Goal: Transaction & Acquisition: Purchase product/service

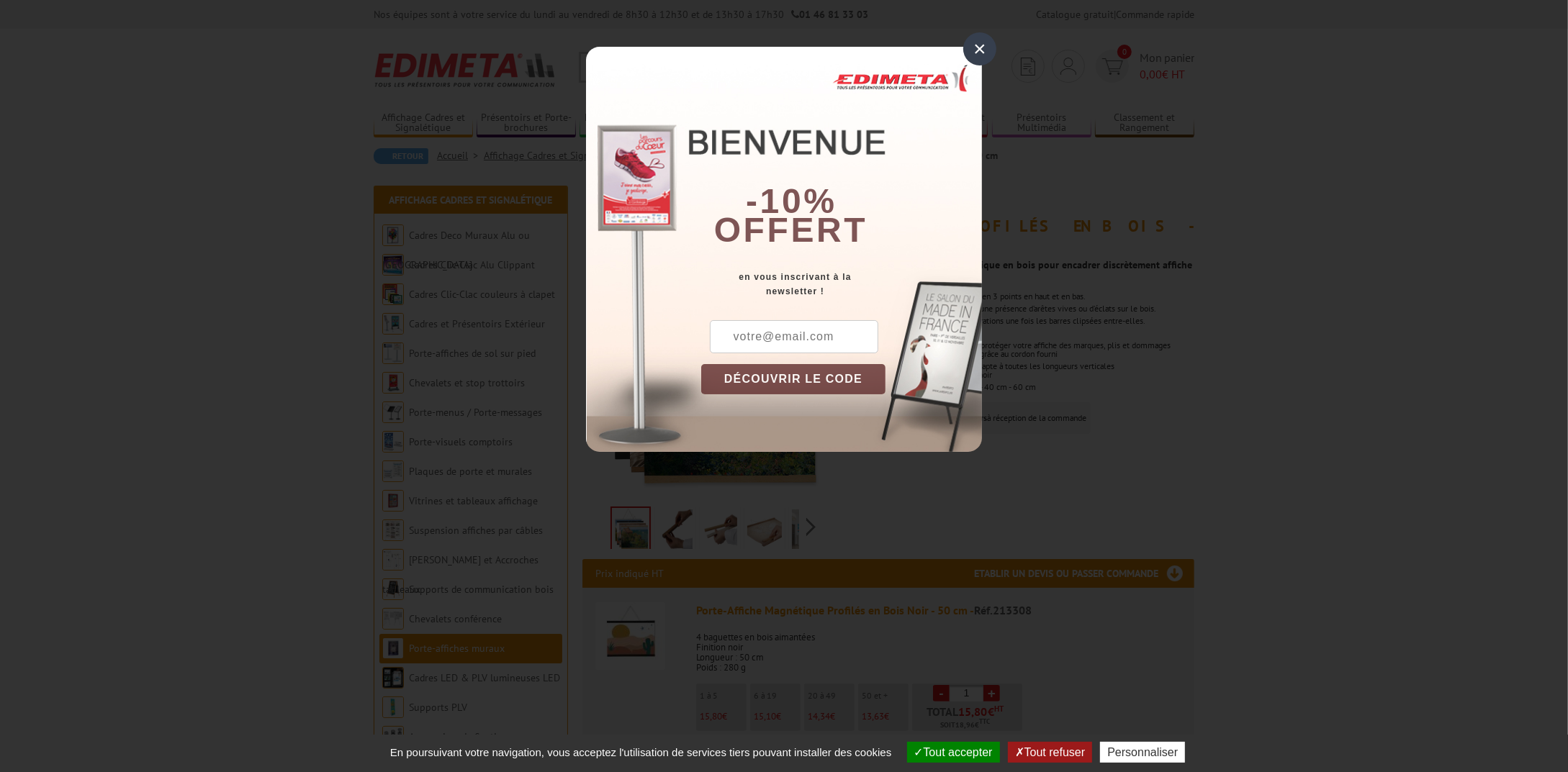
click at [984, 51] on div "×" at bounding box center [980, 49] width 34 height 34
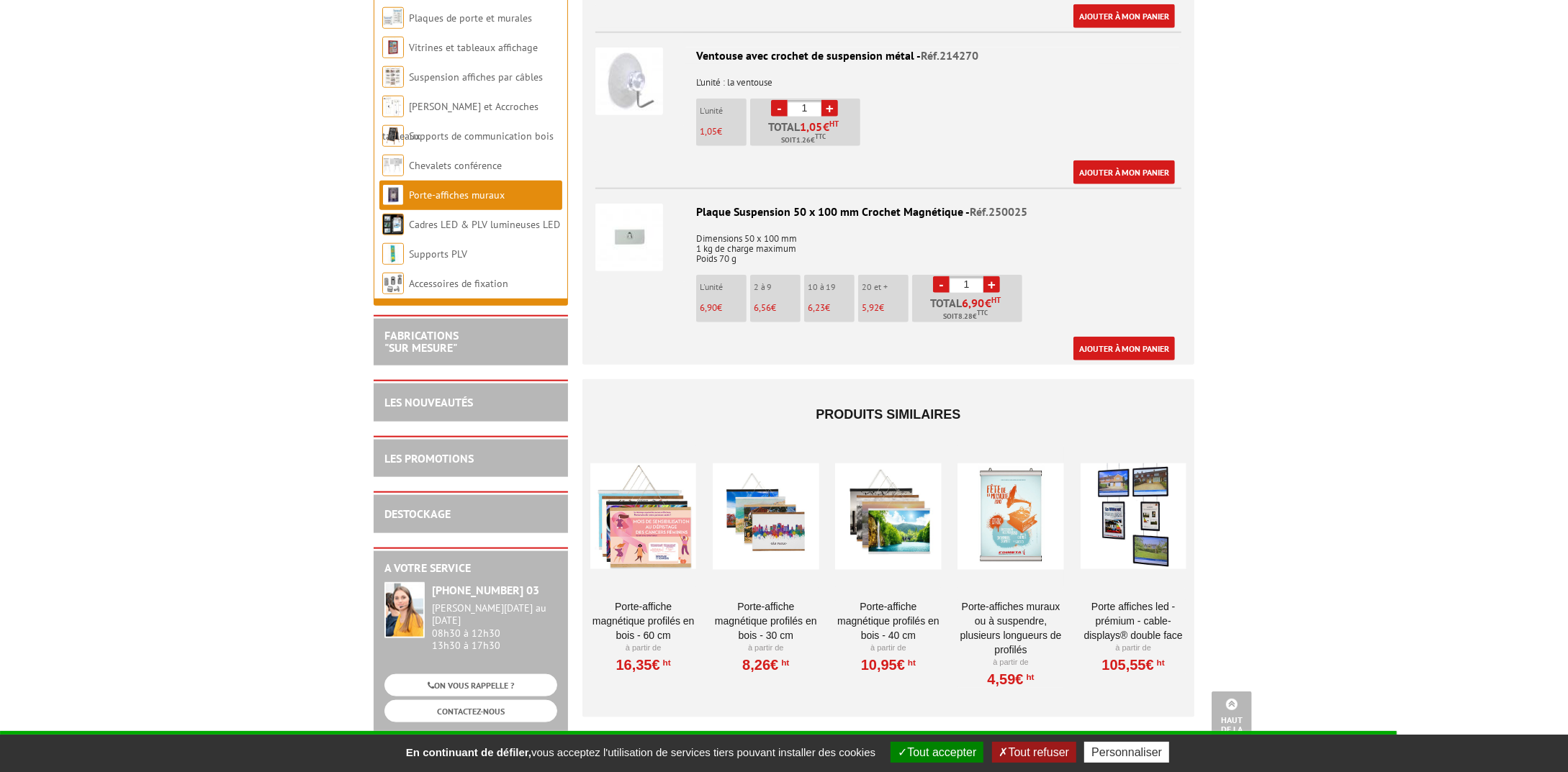
scroll to position [1583, 0]
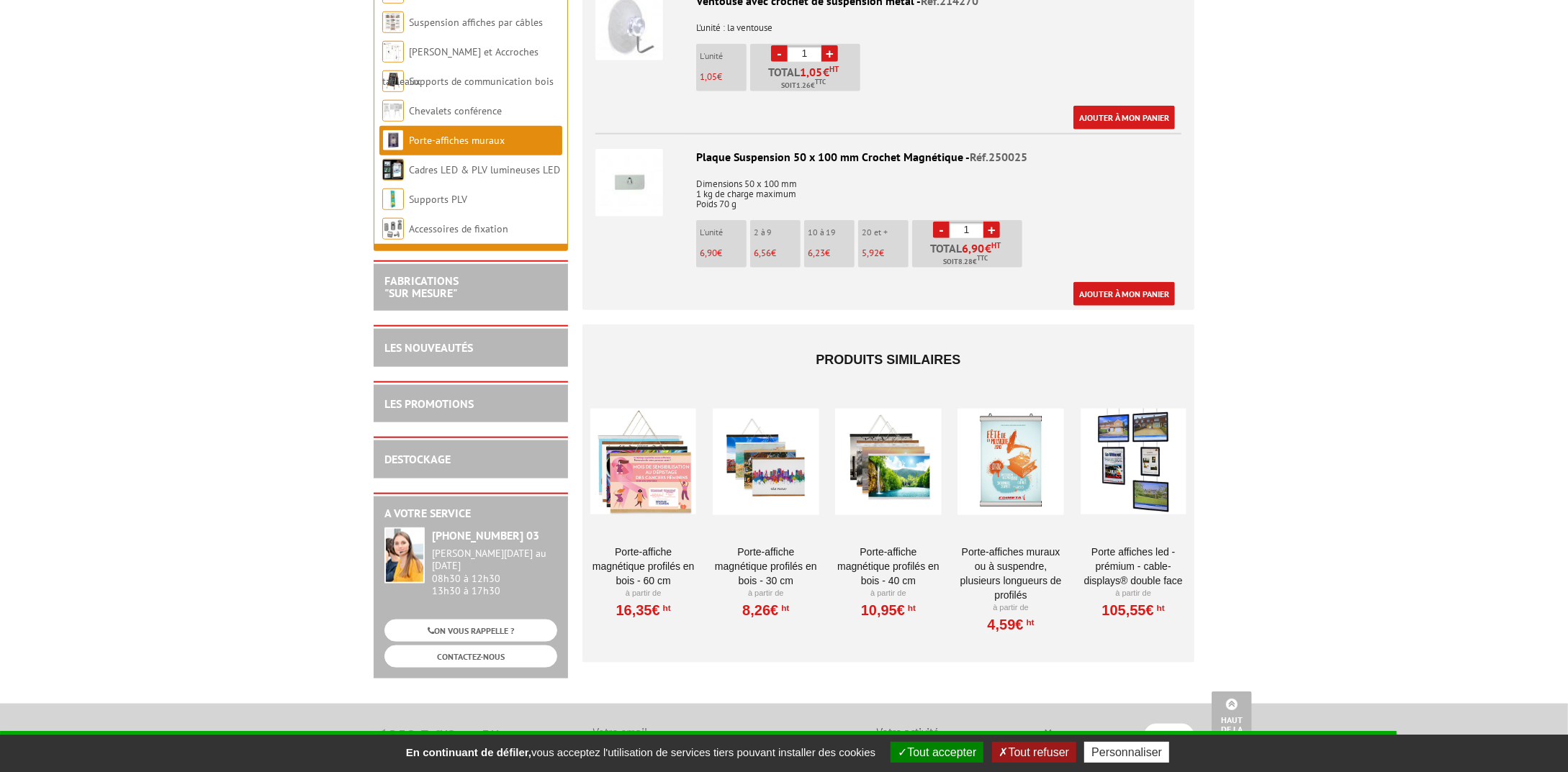
click at [1010, 458] on div at bounding box center [1010, 462] width 106 height 144
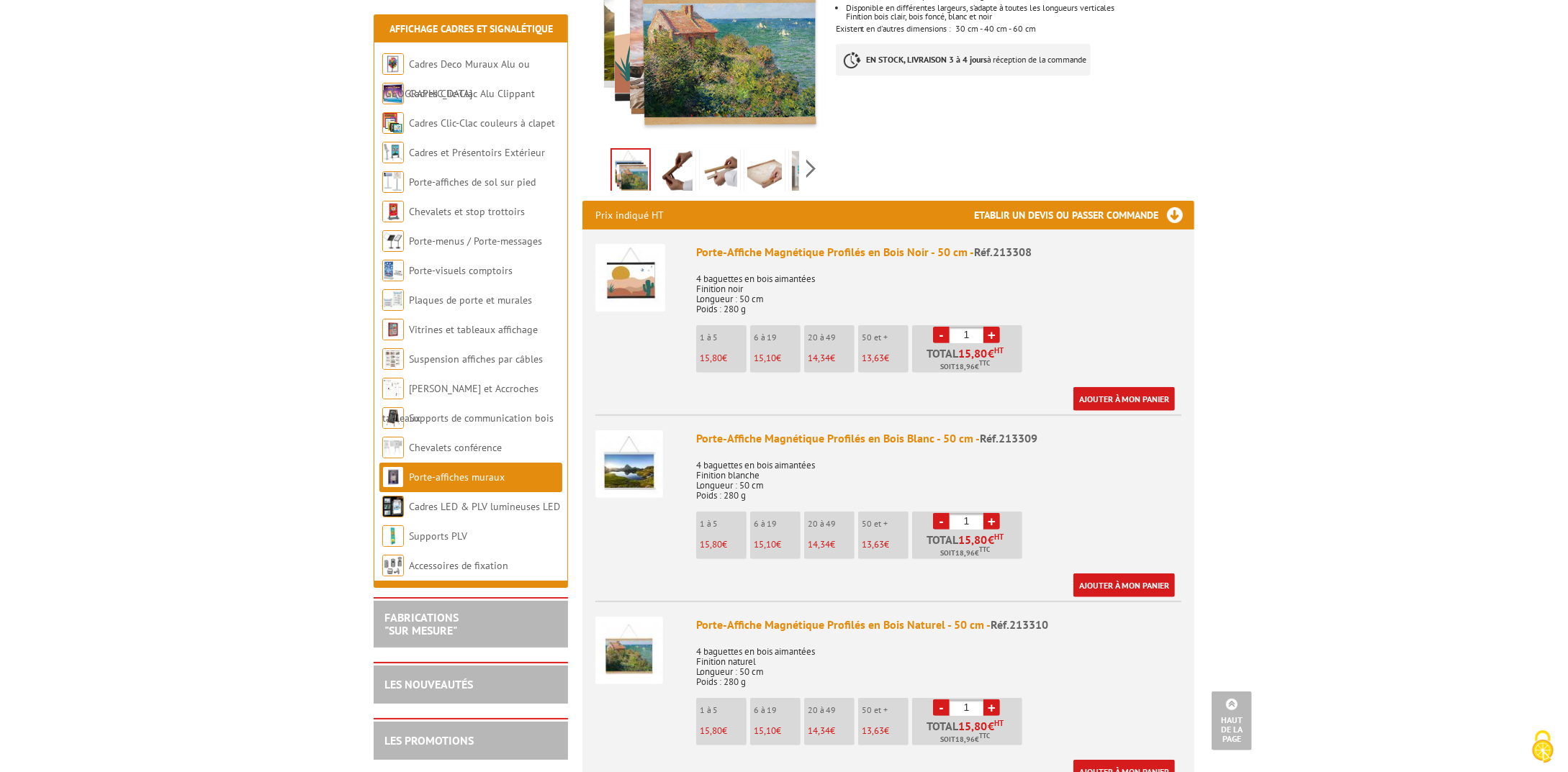
scroll to position [348, 0]
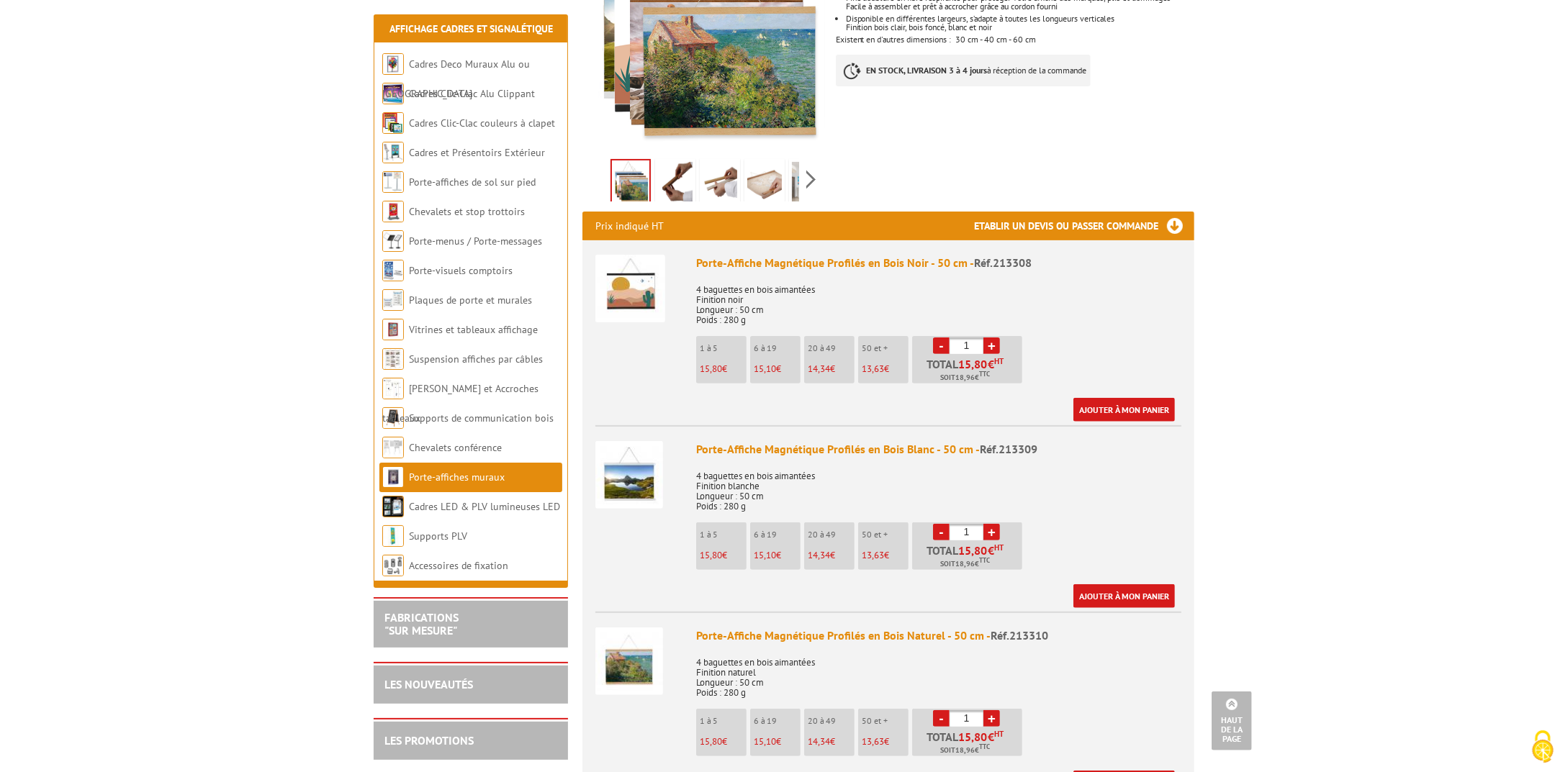
click at [644, 280] on img at bounding box center [630, 288] width 70 height 68
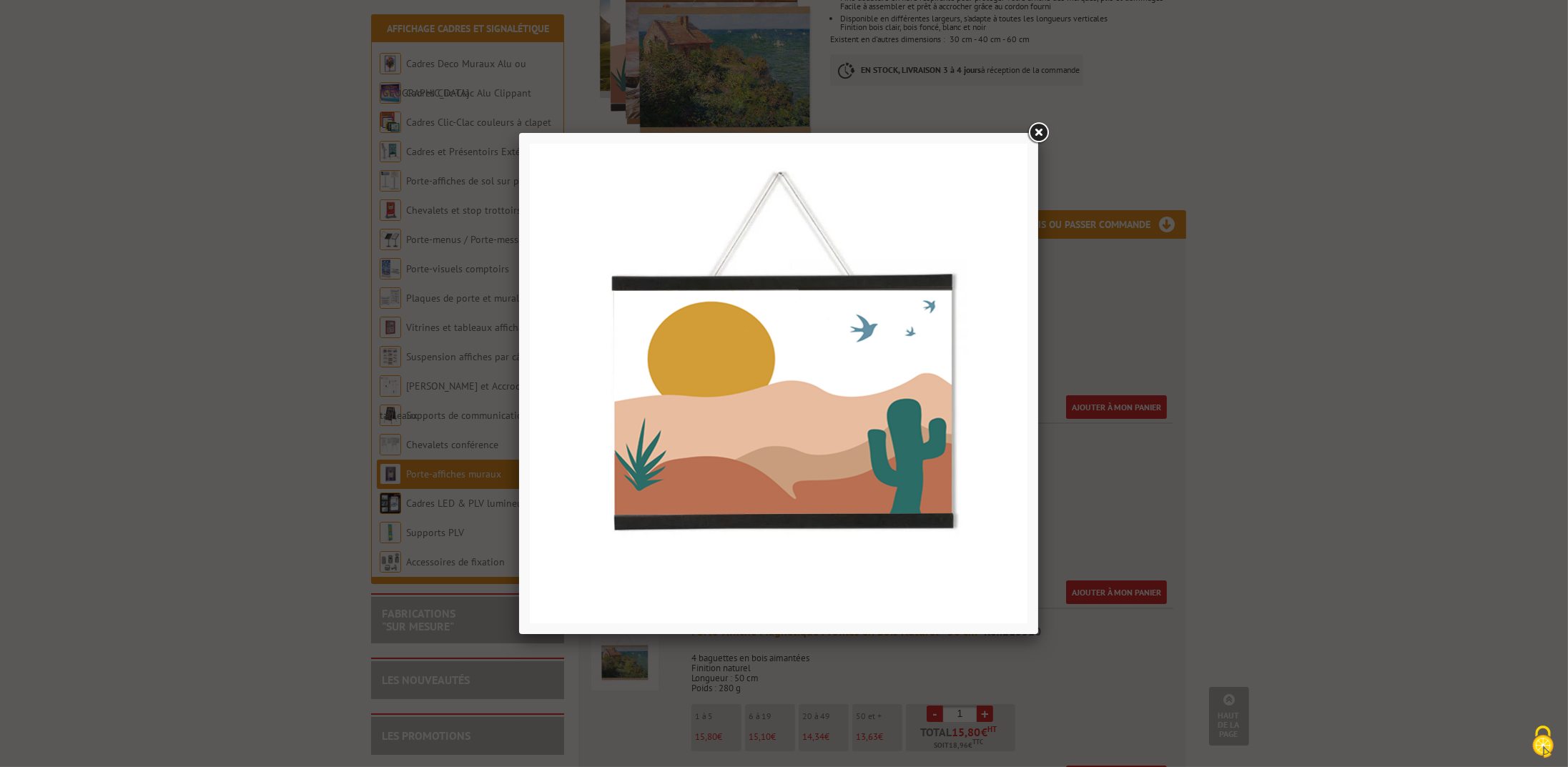
click at [1042, 127] on link at bounding box center [1038, 132] width 26 height 26
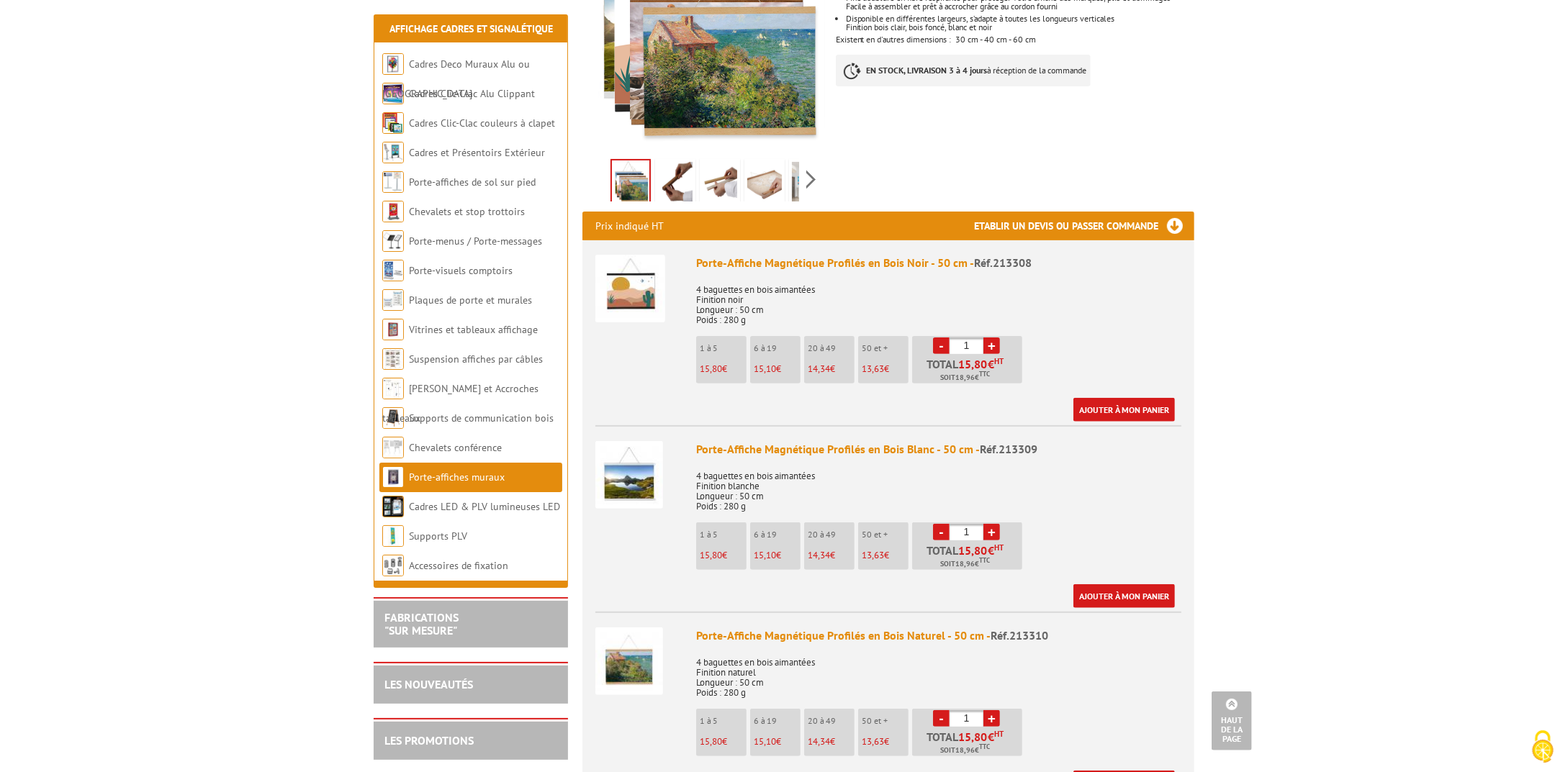
click at [669, 169] on img at bounding box center [675, 184] width 34 height 44
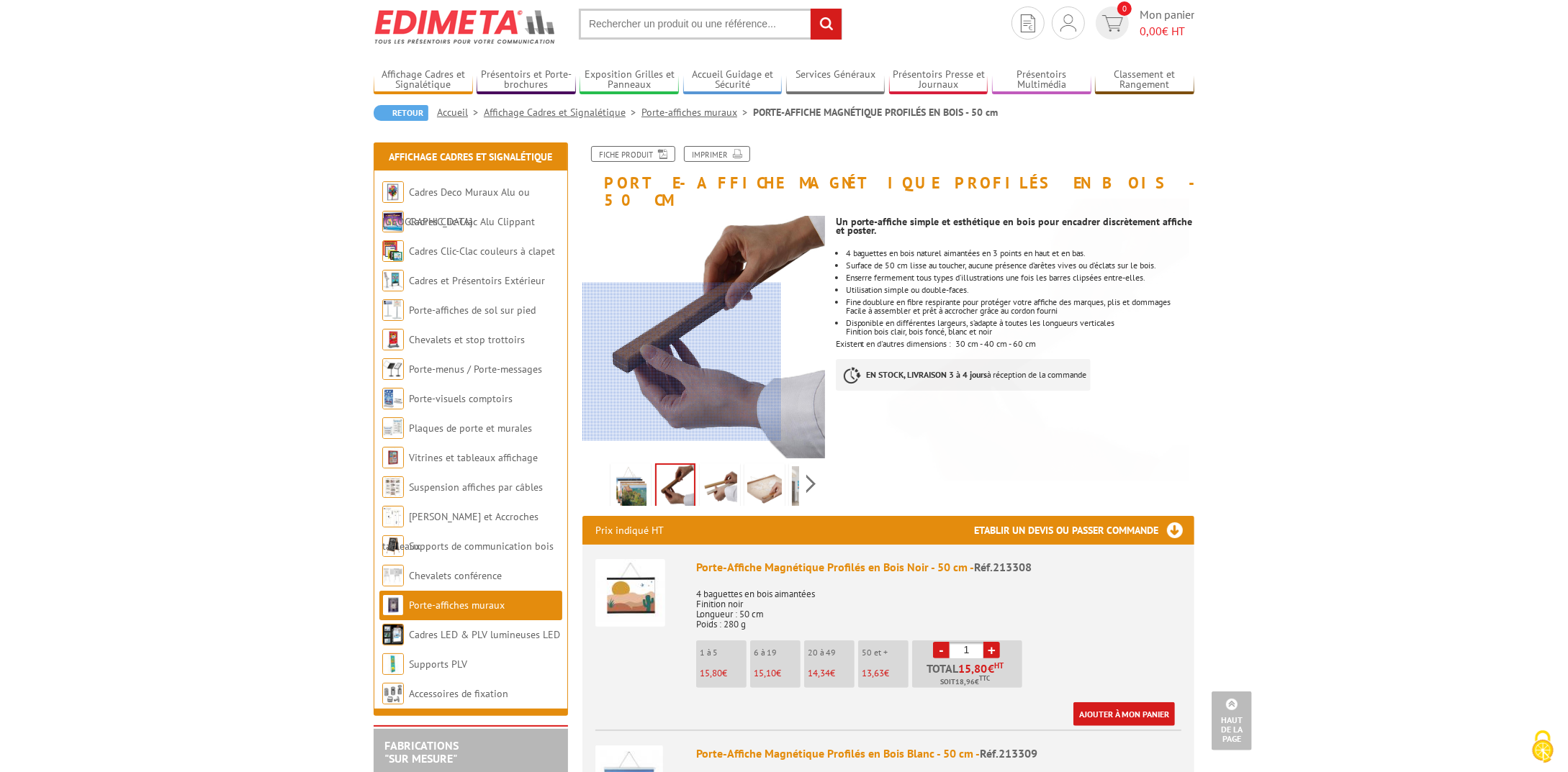
scroll to position [42, 0]
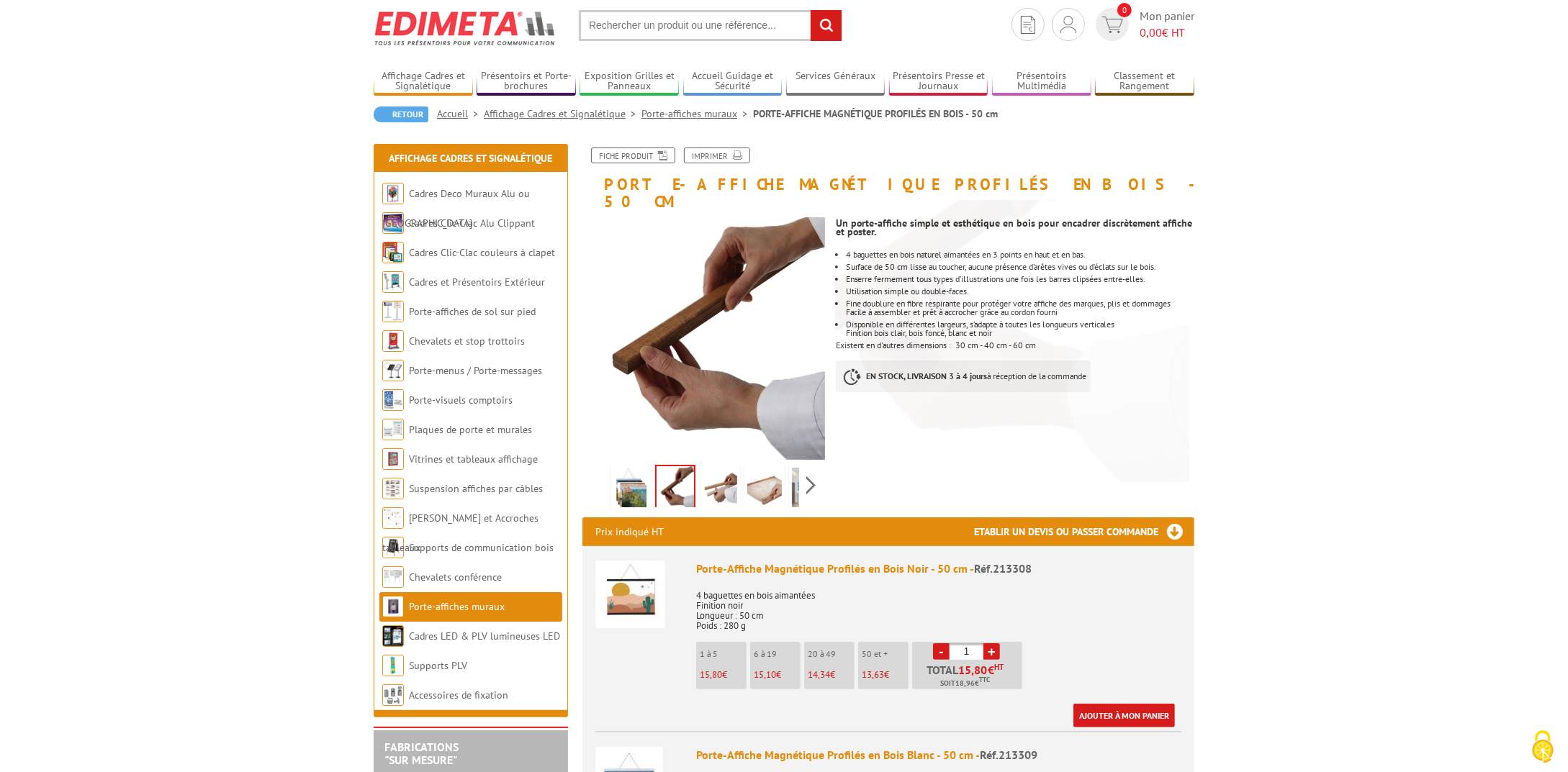
click at [724, 478] on img at bounding box center [720, 489] width 34 height 44
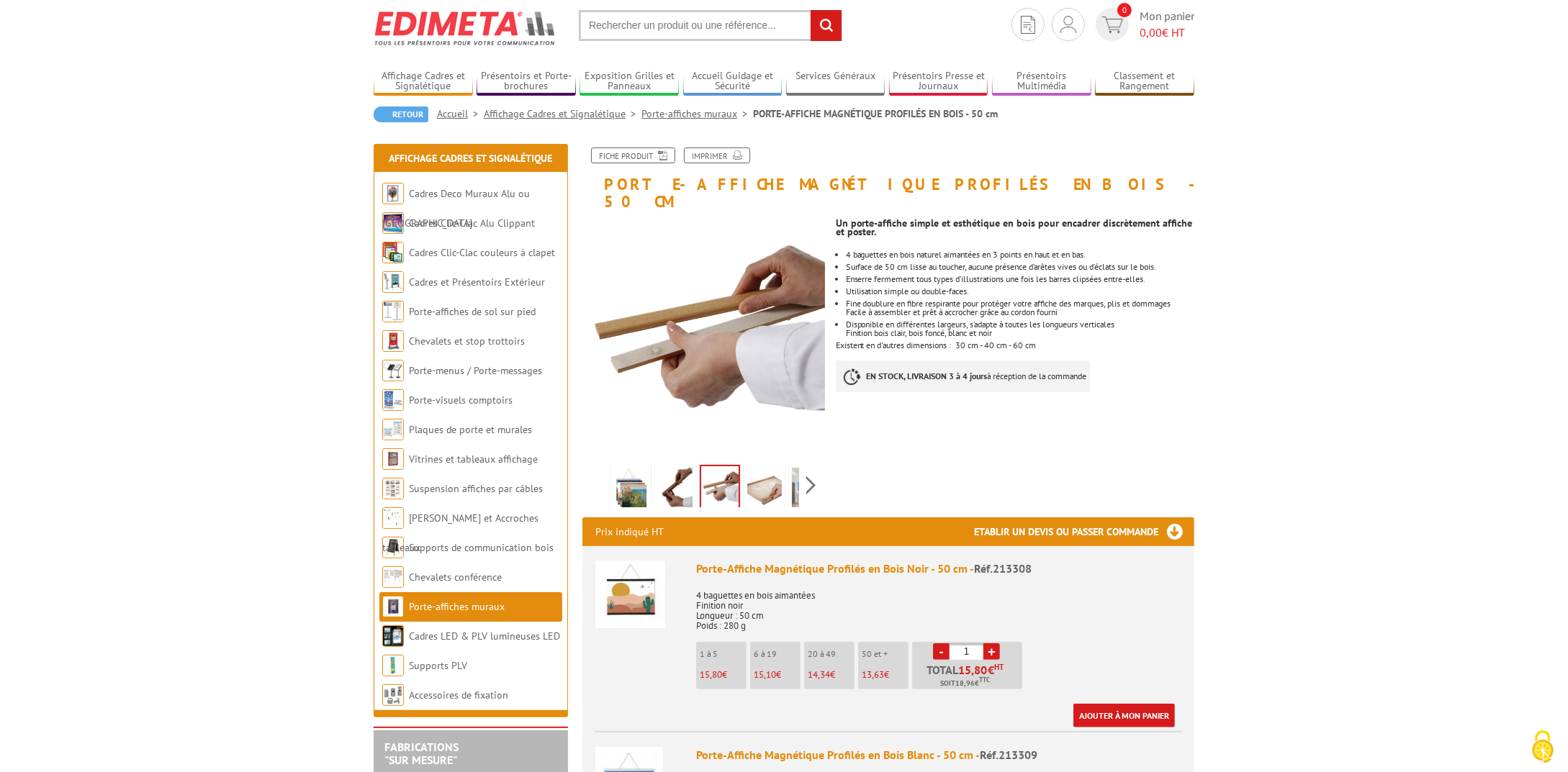
click at [761, 468] on img at bounding box center [764, 489] width 34 height 44
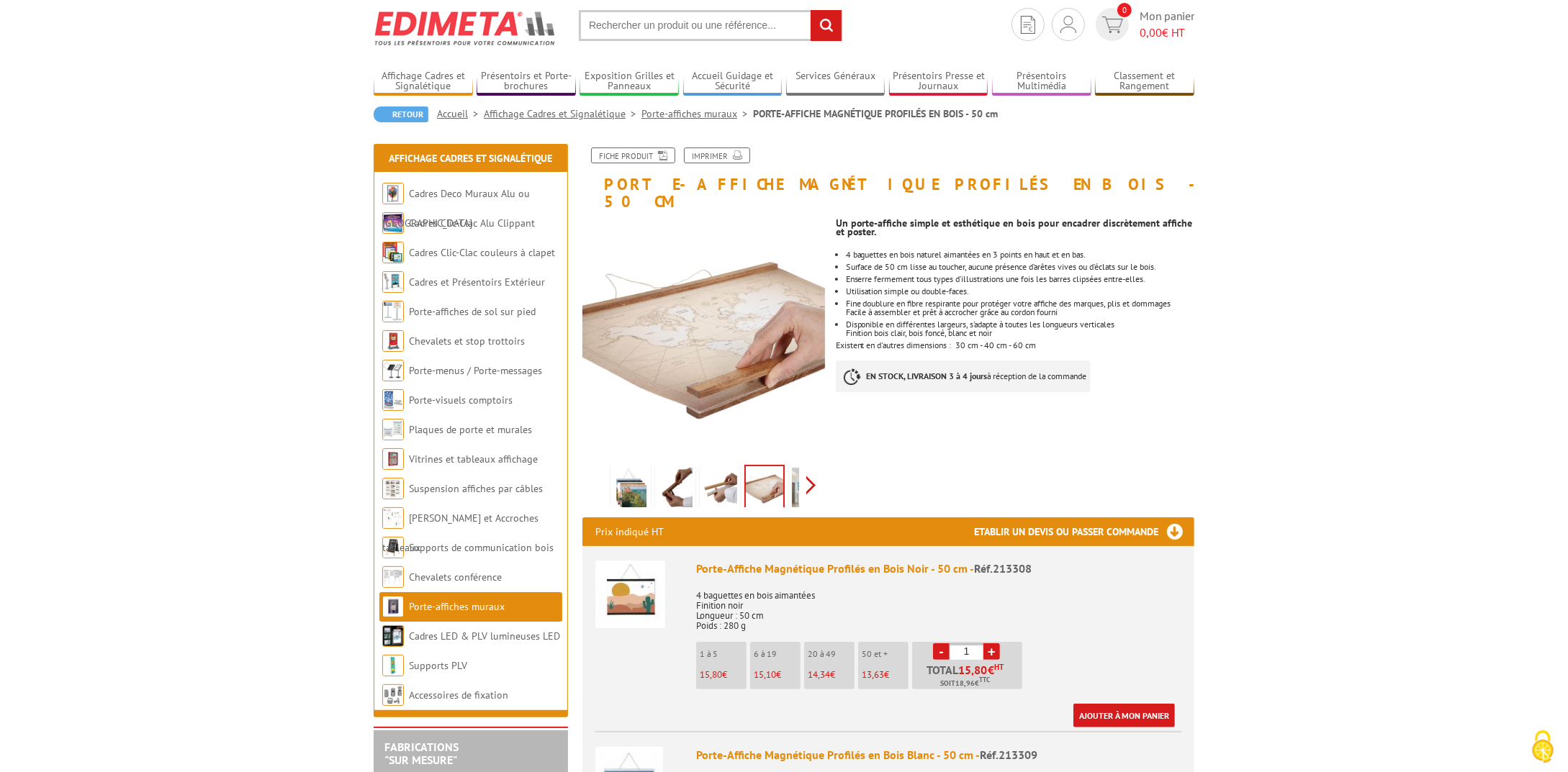
click at [805, 468] on div "Previous Next" at bounding box center [704, 486] width 243 height 51
click at [784, 478] on img at bounding box center [777, 489] width 34 height 44
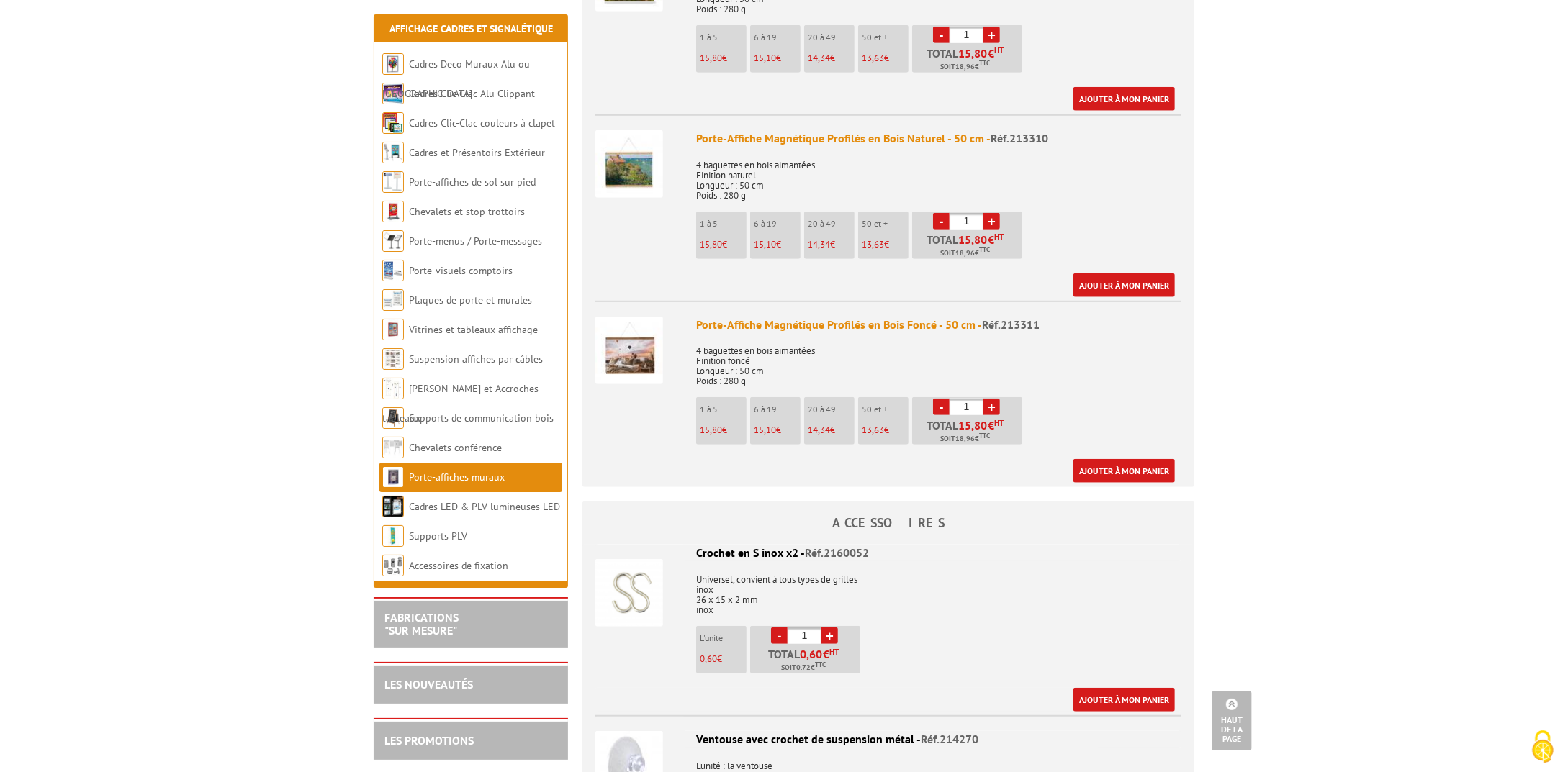
scroll to position [852, 0]
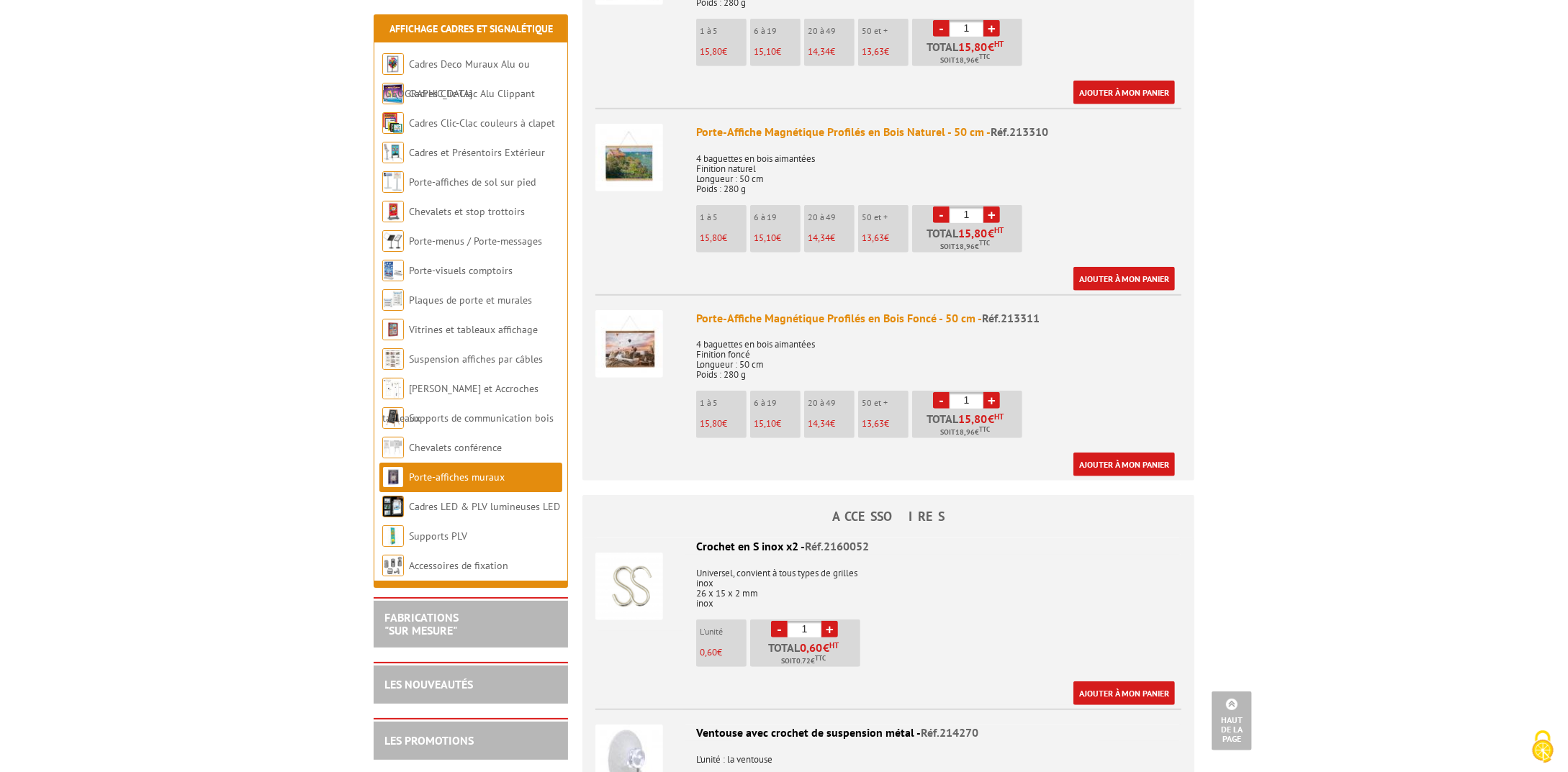
click at [635, 322] on img at bounding box center [629, 343] width 68 height 68
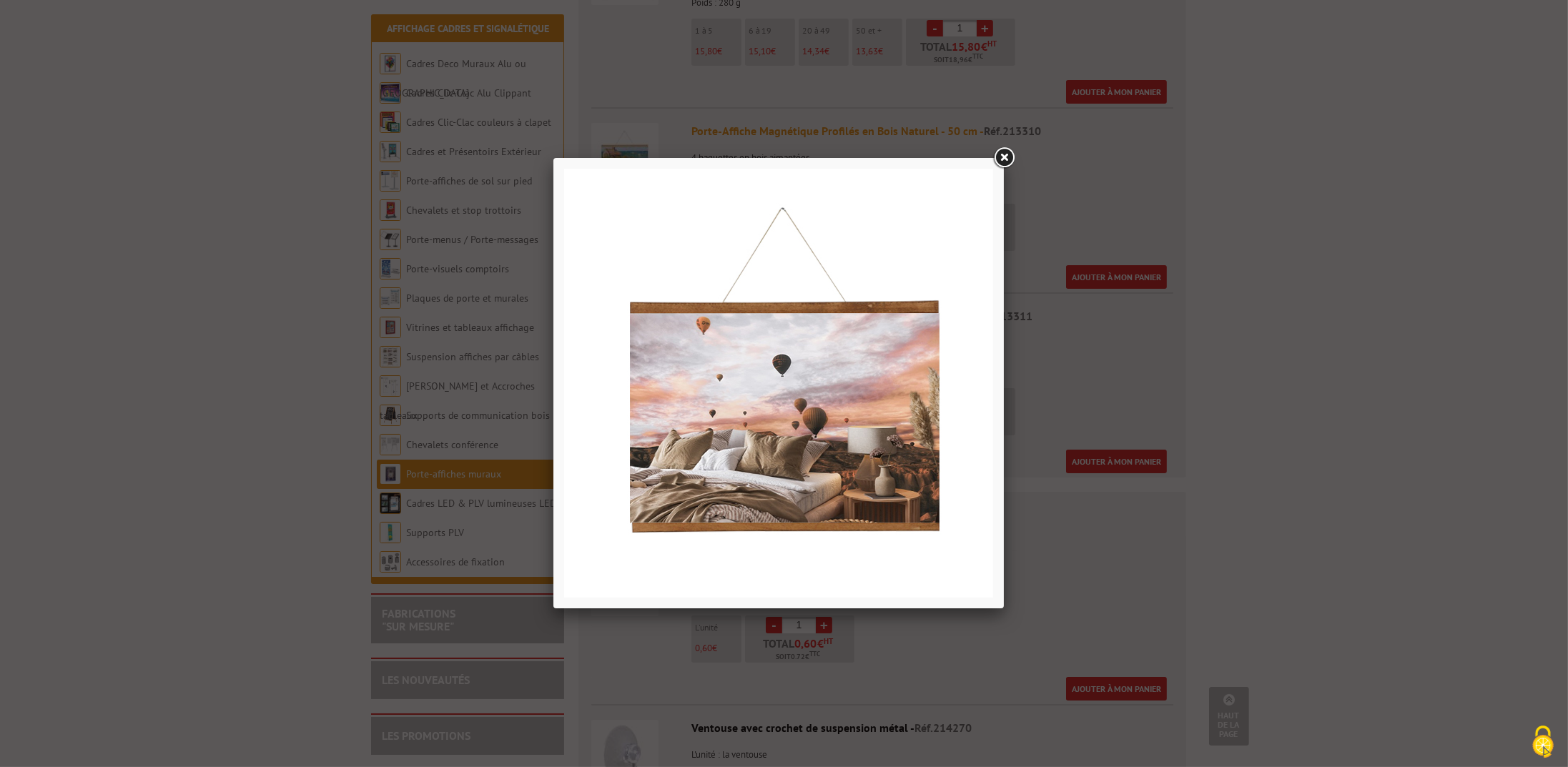
click at [999, 152] on link at bounding box center [1004, 158] width 26 height 26
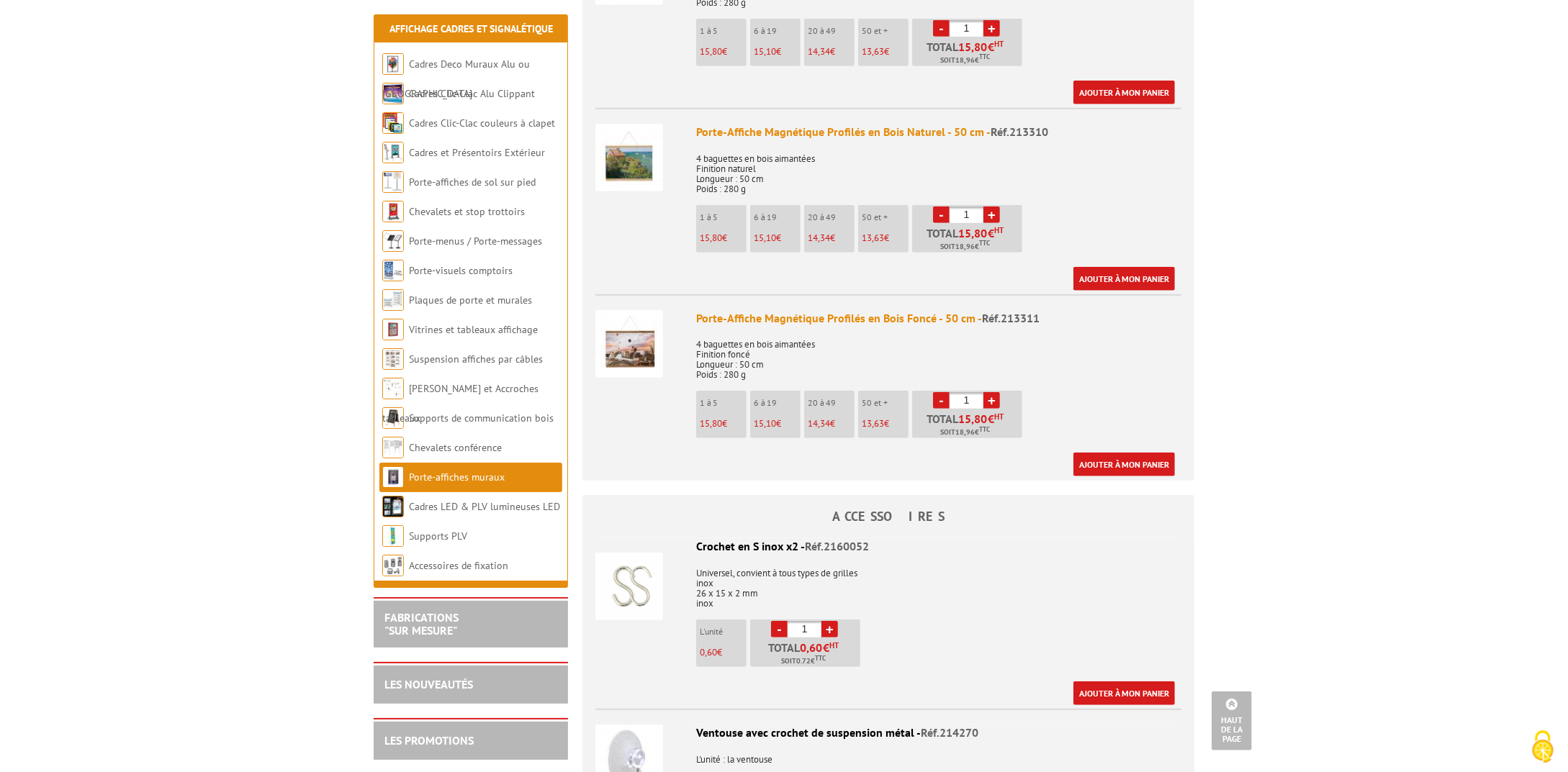
click at [446, 480] on link "Porte-affiches muraux" at bounding box center [457, 477] width 96 height 13
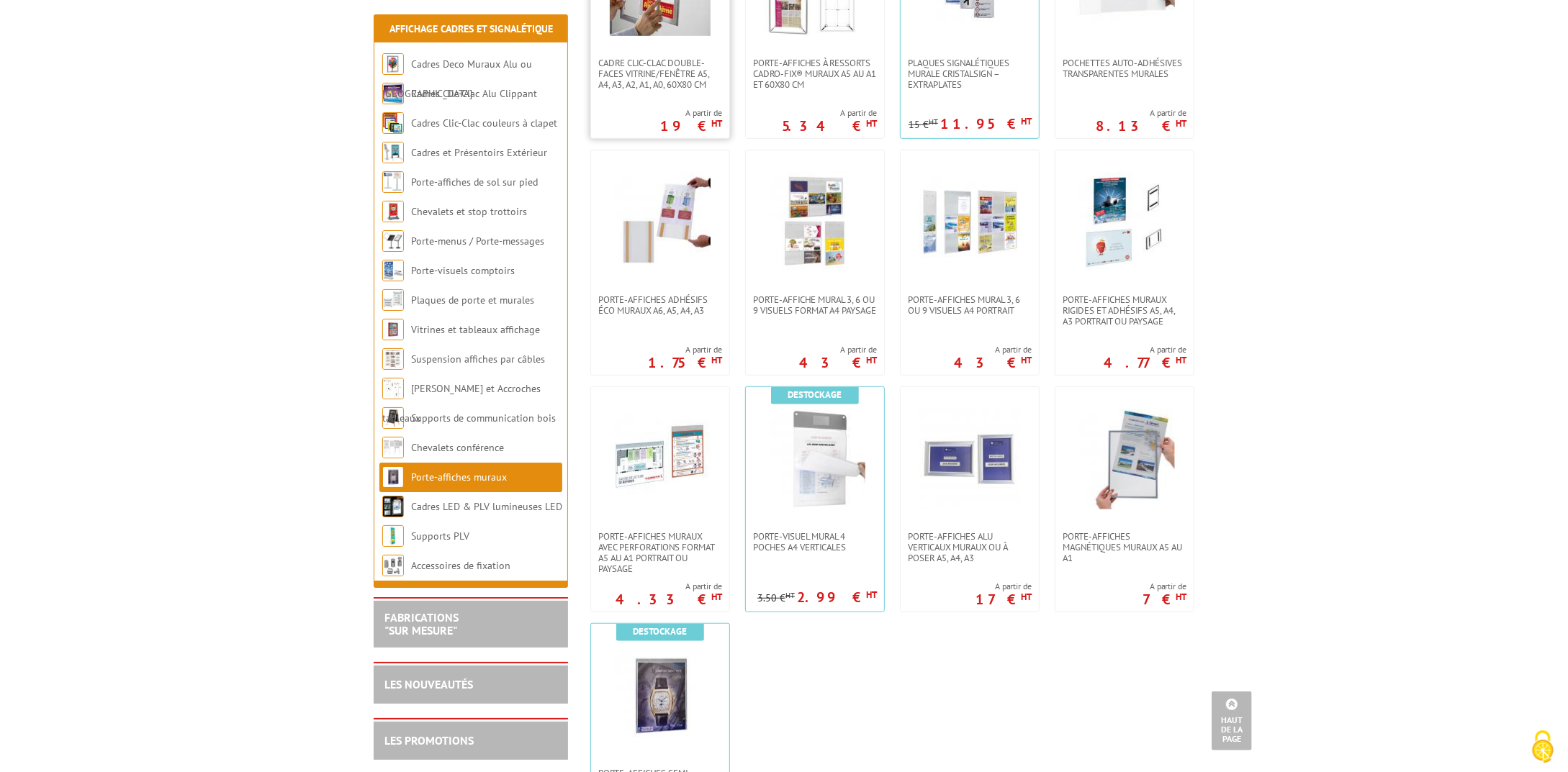
scroll to position [936, 0]
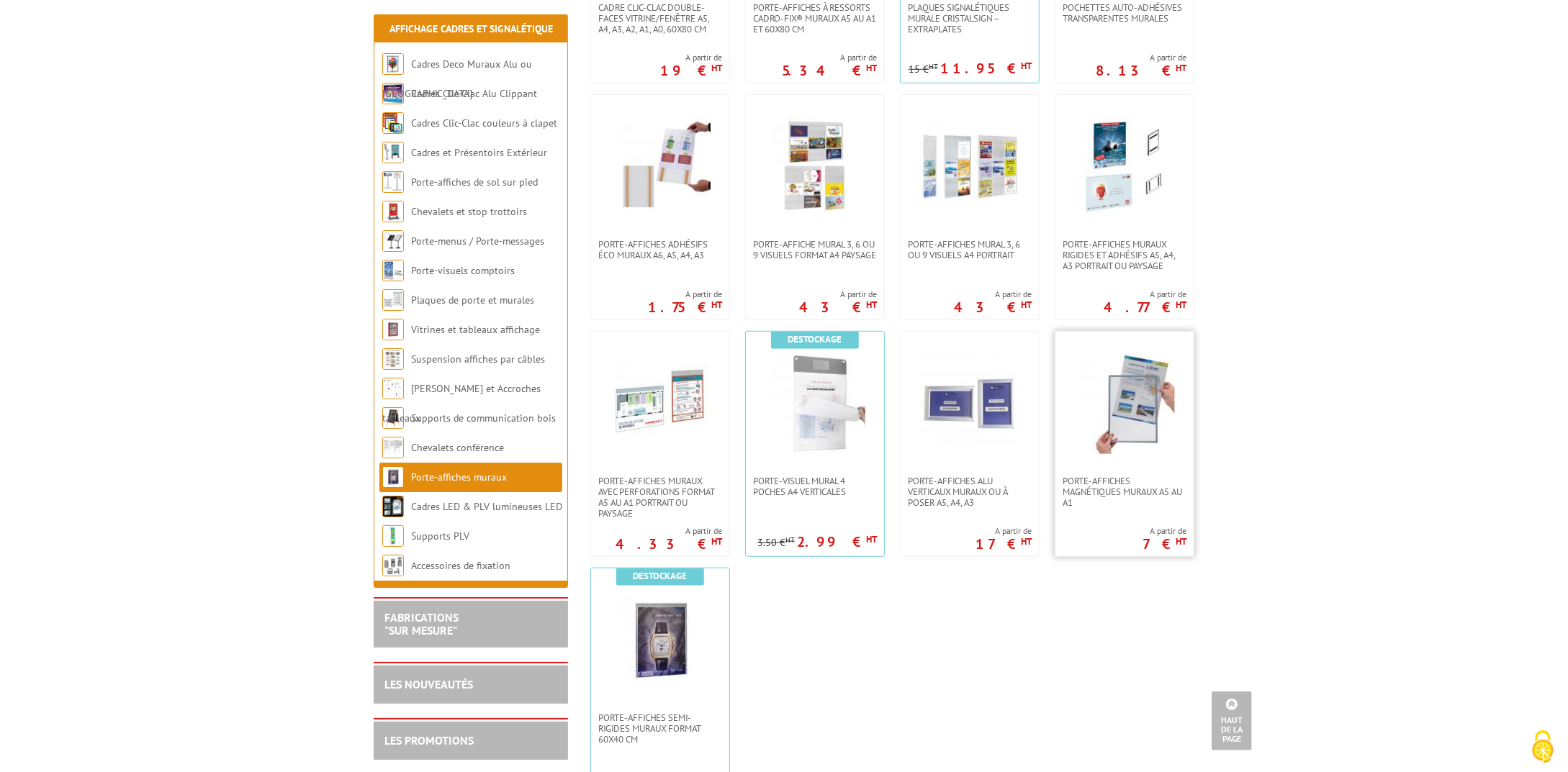
click at [1121, 447] on img at bounding box center [1124, 403] width 101 height 101
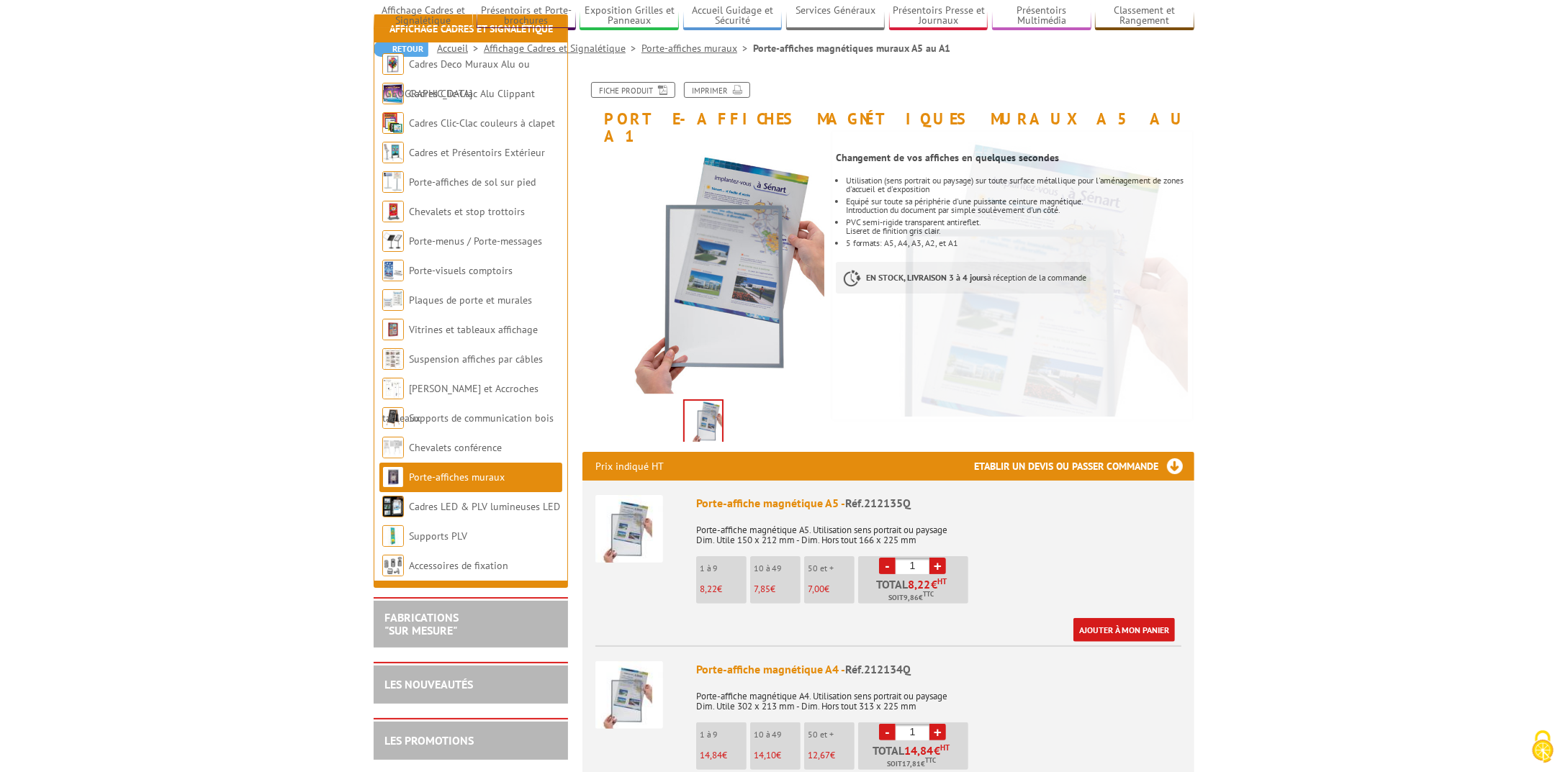
scroll to position [252, 0]
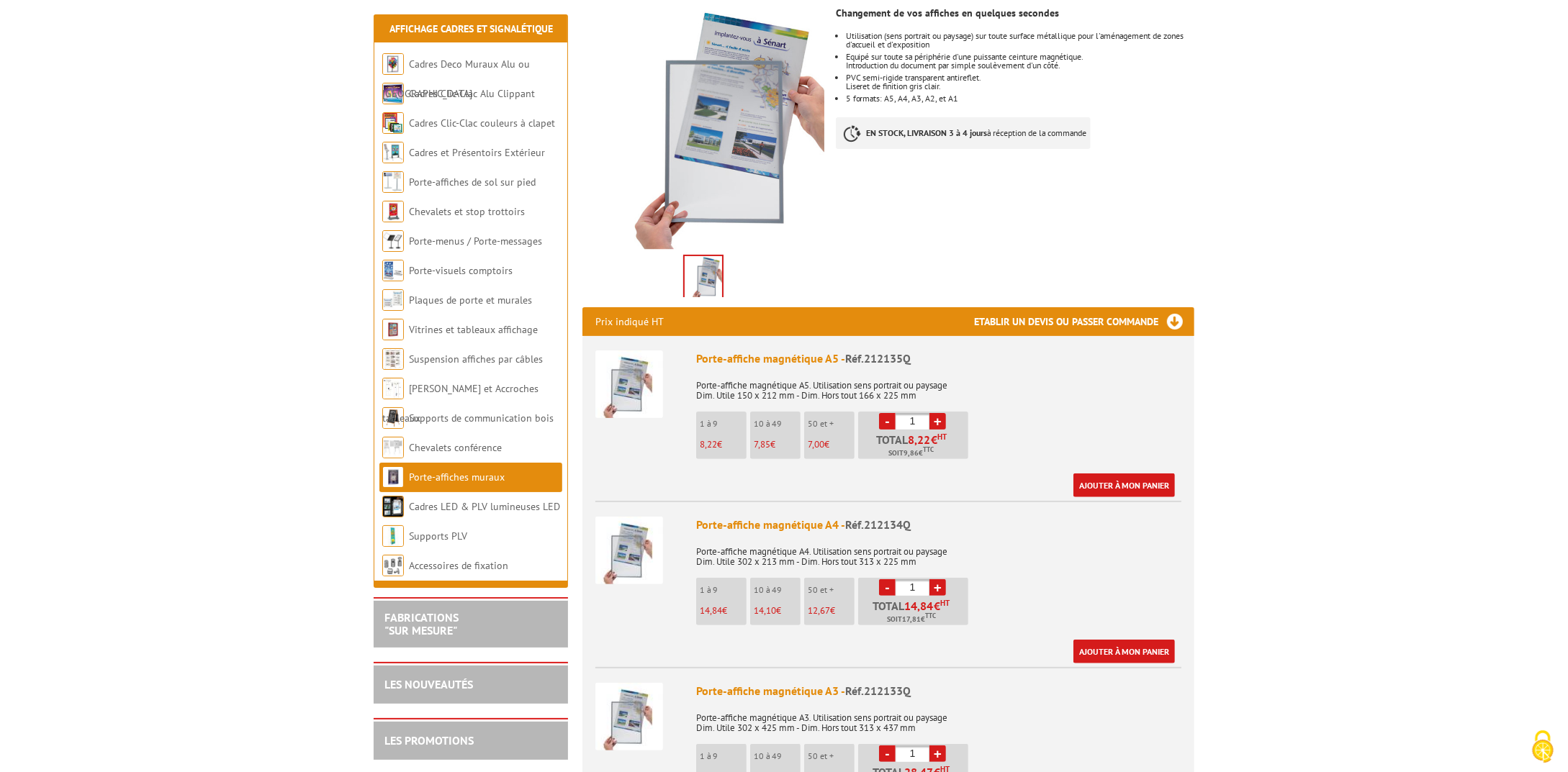
click at [460, 474] on link "Porte-affiches muraux" at bounding box center [457, 477] width 96 height 13
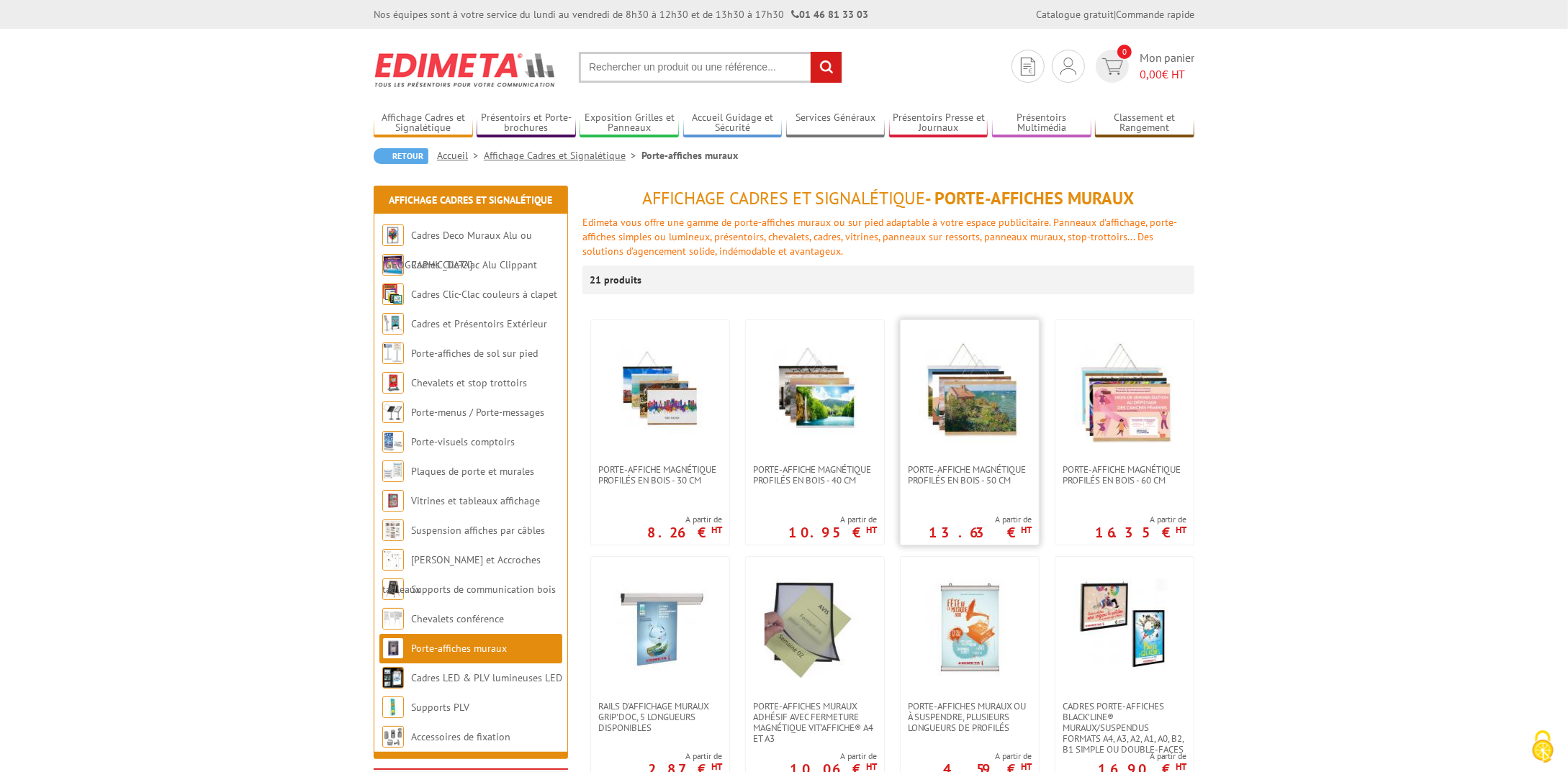
click at [999, 418] on img at bounding box center [969, 391] width 101 height 101
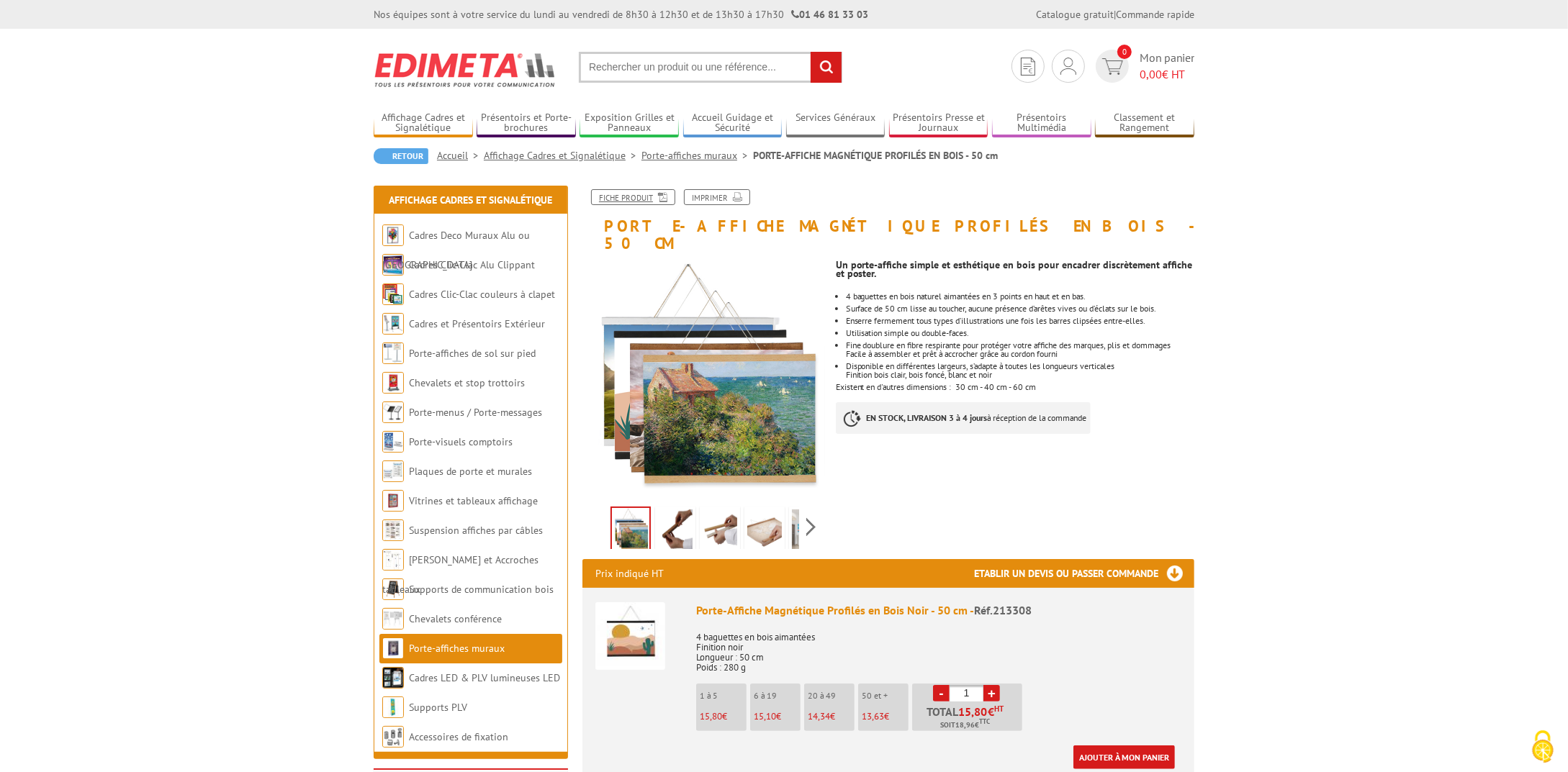
click at [618, 198] on link "Fiche produit" at bounding box center [633, 197] width 84 height 15
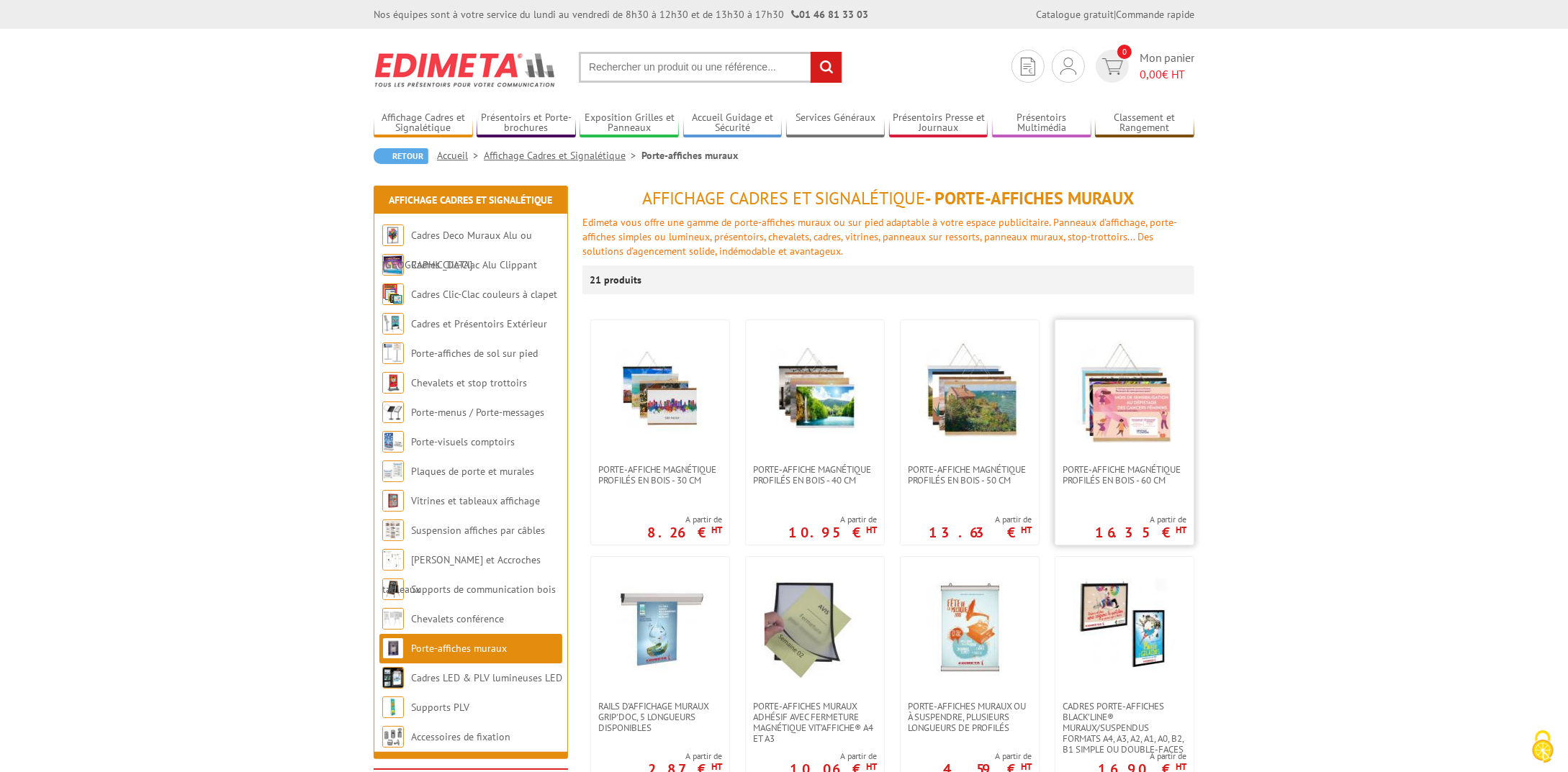
click at [1154, 446] on link at bounding box center [1124, 391] width 139 height 144
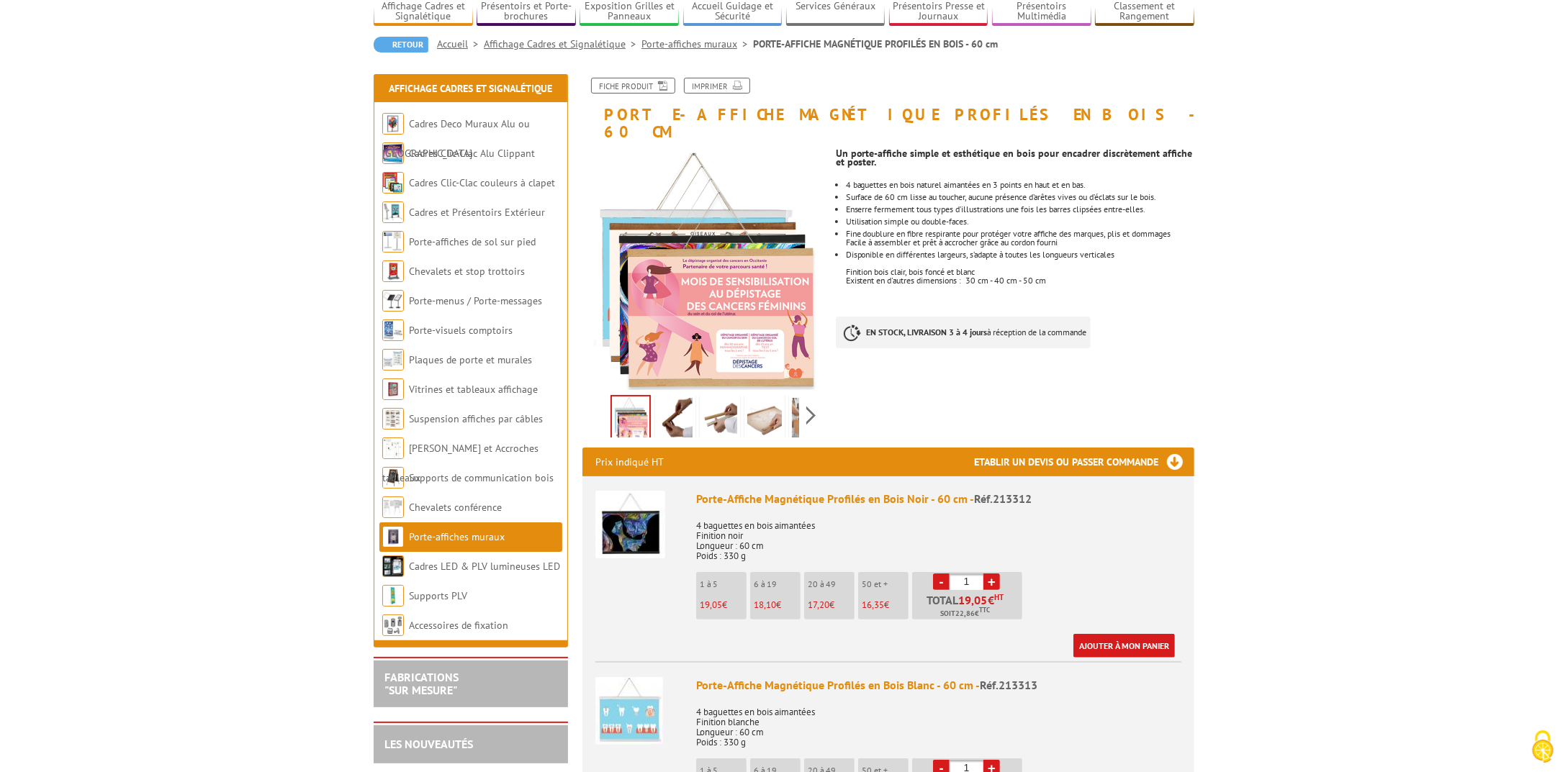
scroll to position [180, 0]
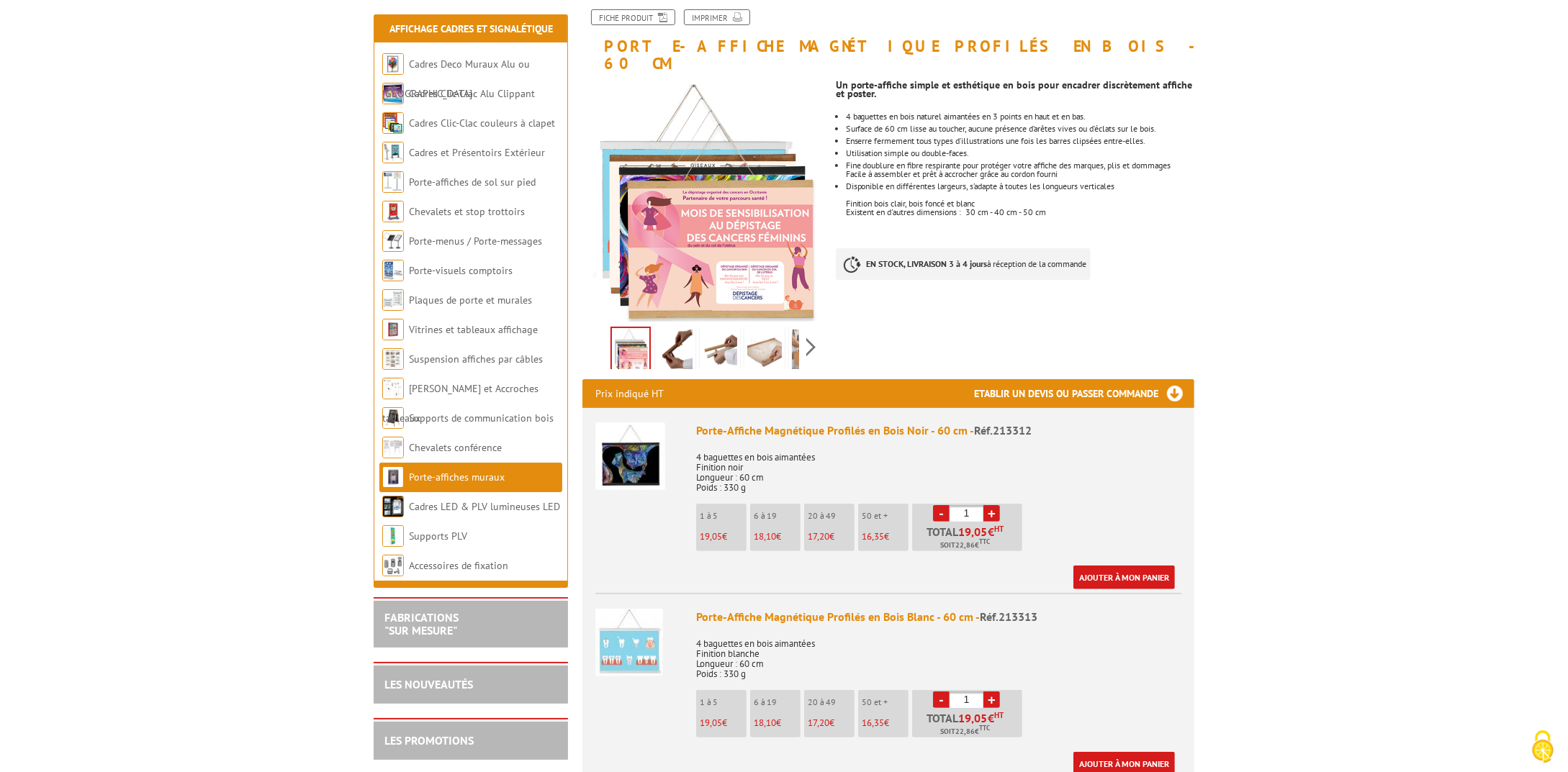
click at [991, 506] on link "+" at bounding box center [992, 514] width 16 height 16
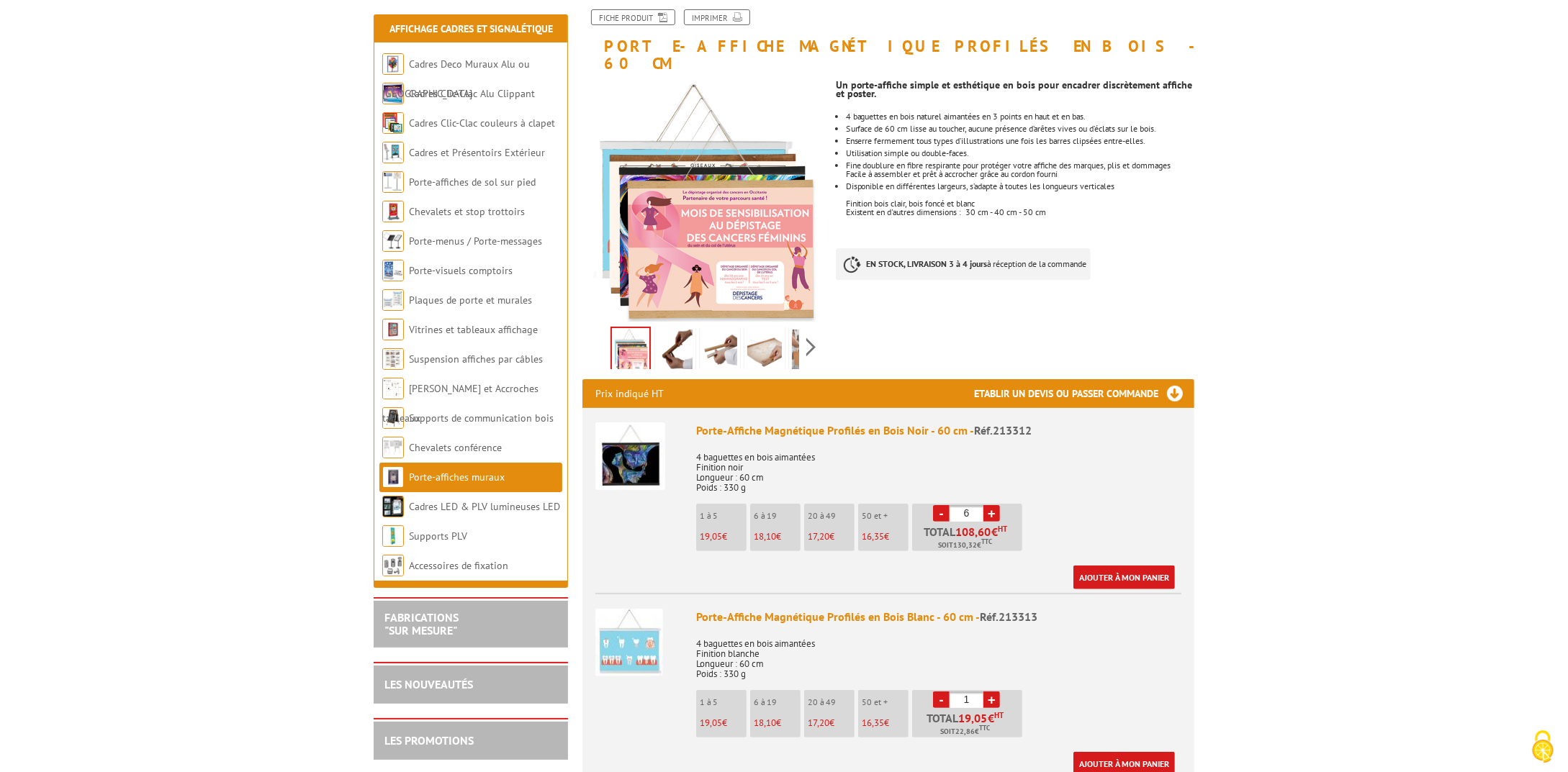
click at [991, 506] on link "+" at bounding box center [992, 514] width 16 height 16
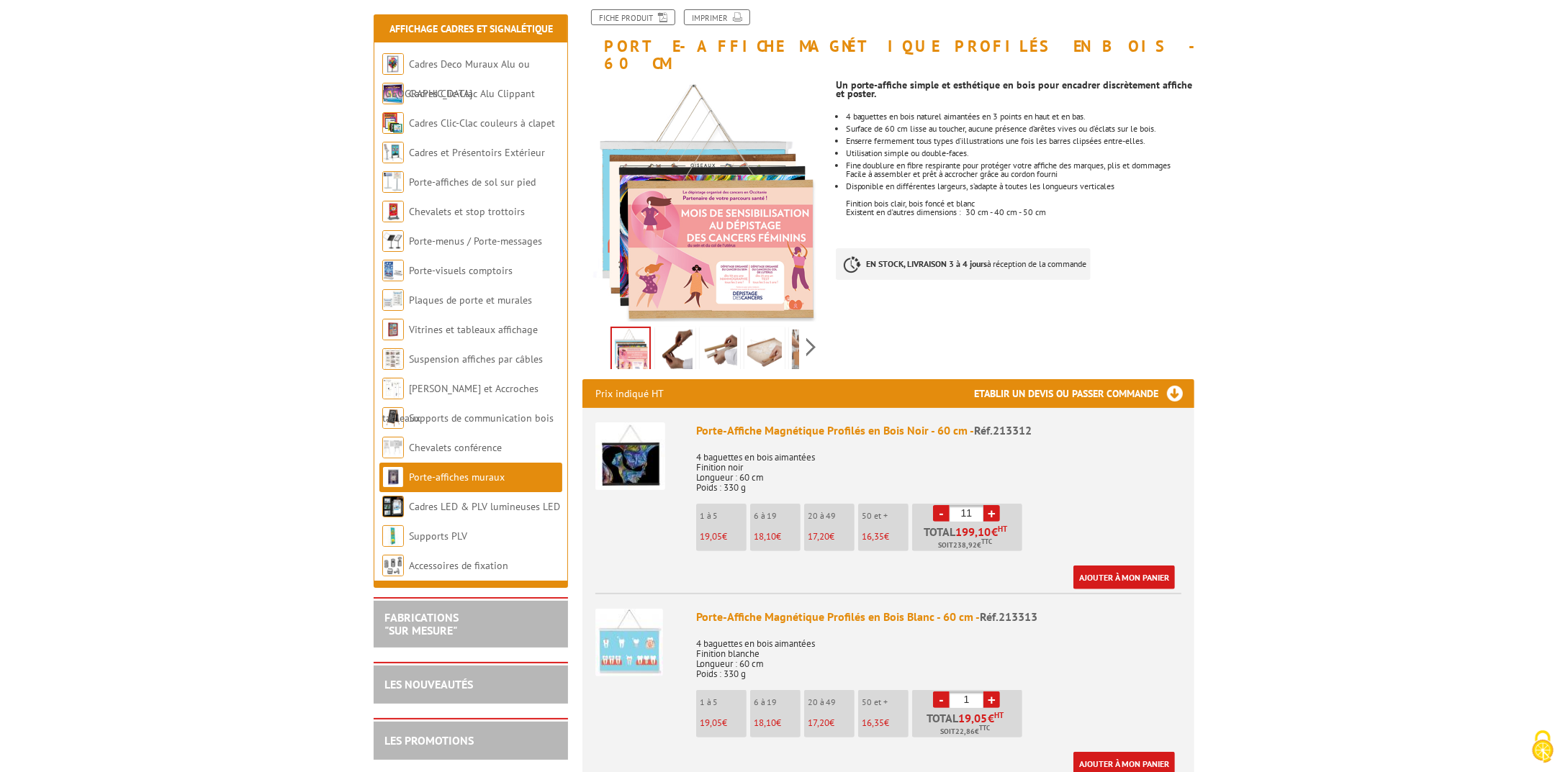
click at [991, 506] on link "+" at bounding box center [992, 514] width 16 height 16
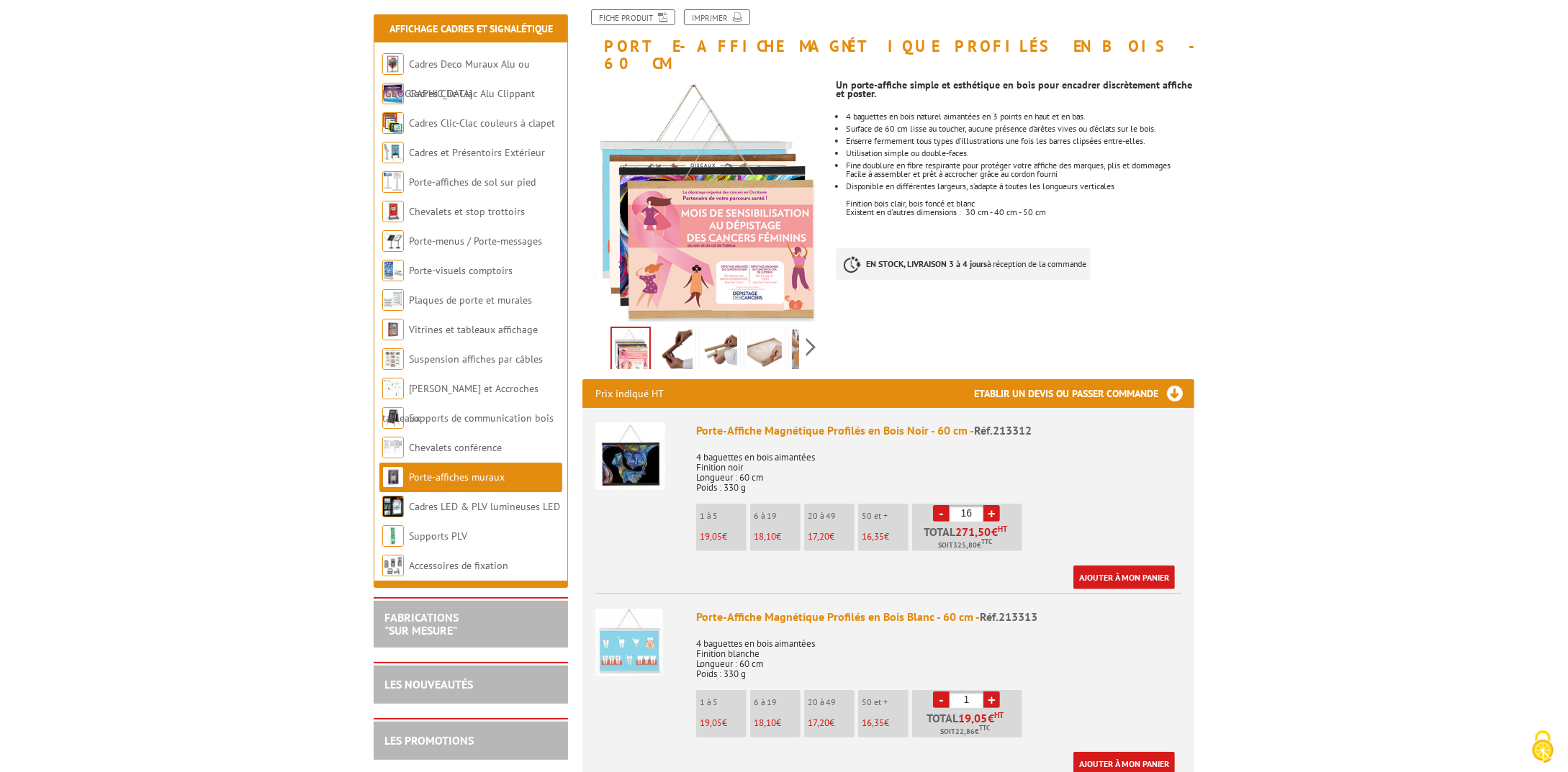
click at [991, 506] on link "+" at bounding box center [992, 514] width 16 height 16
type input "20"
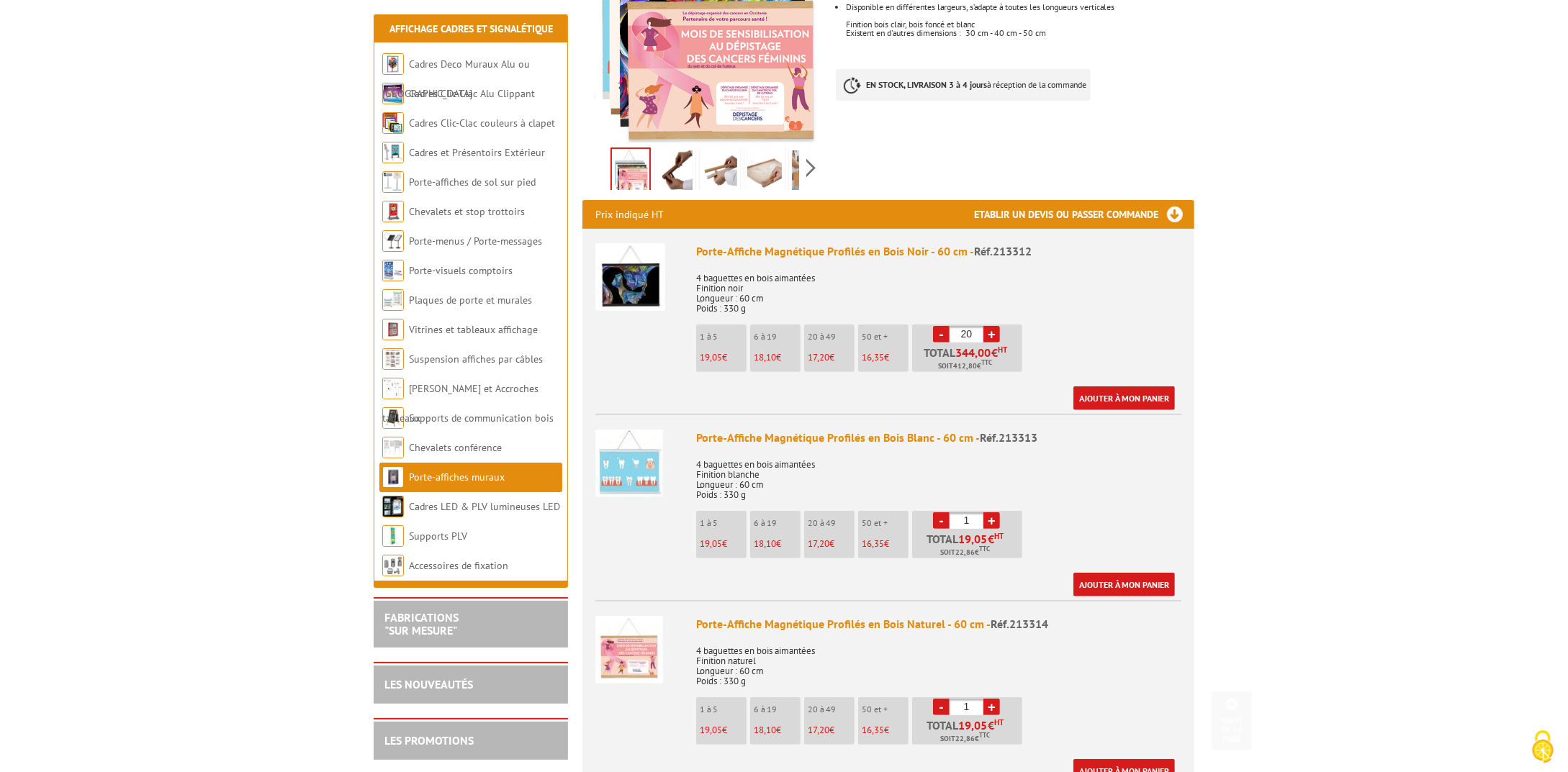
scroll to position [360, 0]
click at [623, 262] on img at bounding box center [630, 276] width 70 height 68
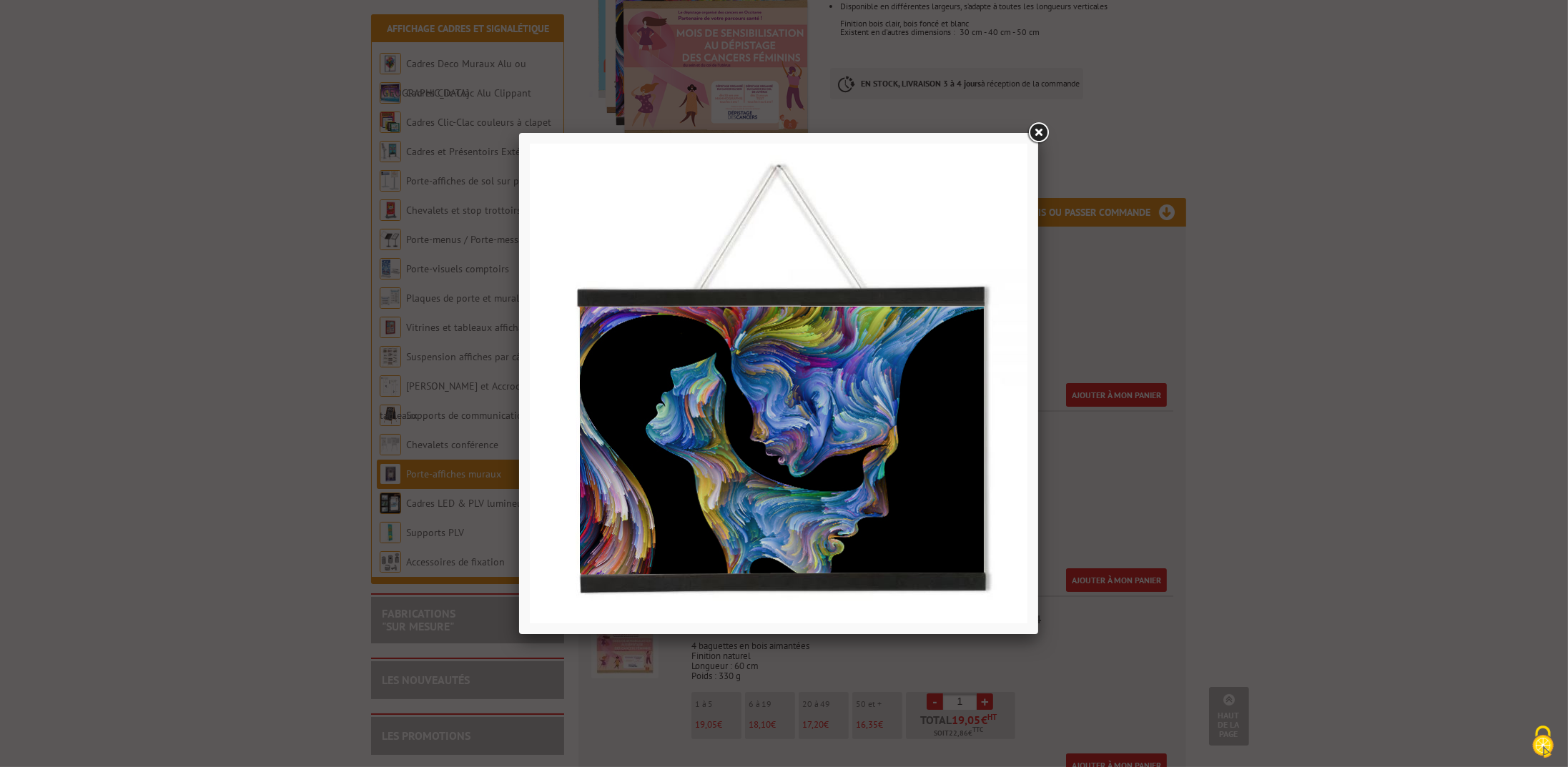
click at [1034, 126] on link at bounding box center [1038, 132] width 26 height 26
